Goal: Task Accomplishment & Management: Manage account settings

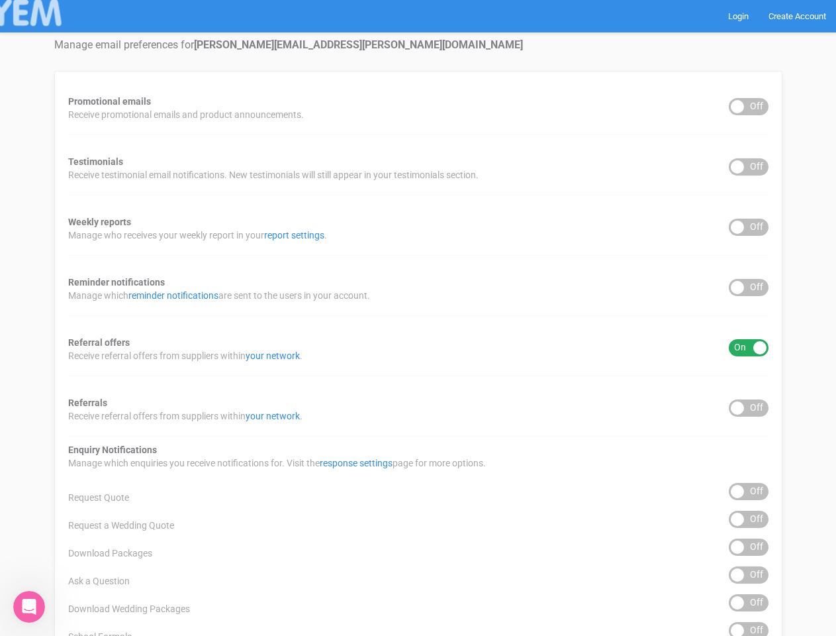
click at [418, 318] on div "Promotional emails ON OFF Receive promotional emails and product announcements.…" at bounding box center [418, 534] width 728 height 926
click at [749, 107] on div "ON OFF" at bounding box center [749, 106] width 40 height 17
click at [749, 167] on div "ON OFF" at bounding box center [749, 166] width 40 height 17
click at [749, 227] on div "ON OFF" at bounding box center [749, 227] width 40 height 17
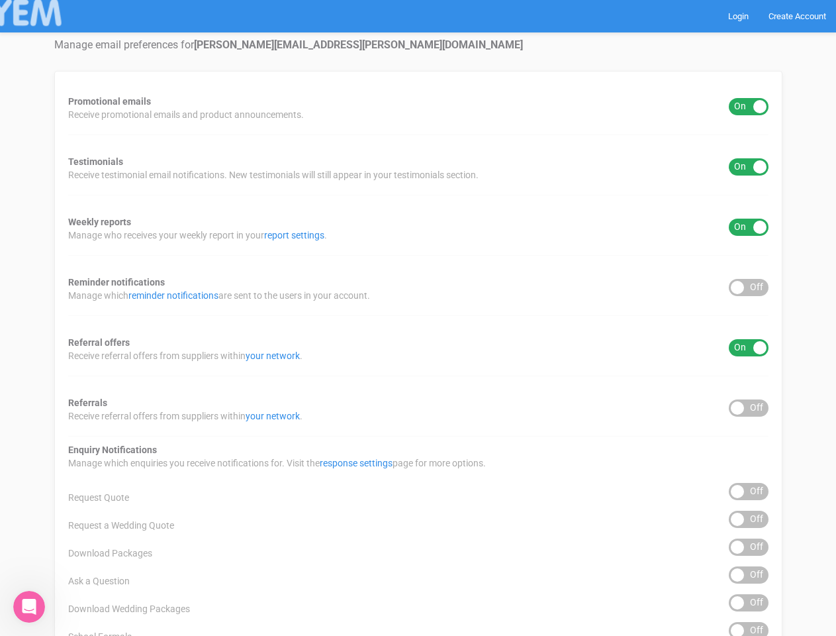
click at [749, 287] on div "ON OFF" at bounding box center [749, 287] width 40 height 17
click at [749, 348] on div "ON OFF" at bounding box center [749, 347] width 40 height 17
click at [749, 408] on div "ON OFF" at bounding box center [749, 407] width 40 height 17
click at [749, 491] on div "ON OFF" at bounding box center [749, 491] width 40 height 17
